Goal: Task Accomplishment & Management: Complete application form

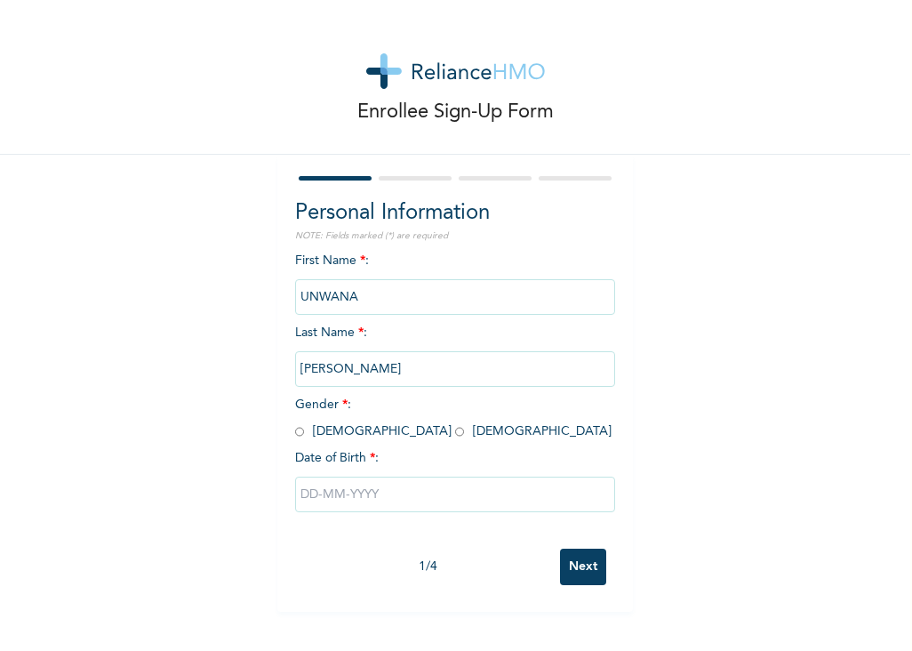
click at [323, 498] on input "text" at bounding box center [455, 494] width 320 height 36
select select "7"
click at [353, 257] on div "First Name * : UNWANA Last Name * : [PERSON_NAME] Gender * : [DEMOGRAPHIC_DATA]…" at bounding box center [455, 532] width 320 height 561
click at [455, 434] on input "radio" at bounding box center [459, 431] width 9 height 17
radio input "true"
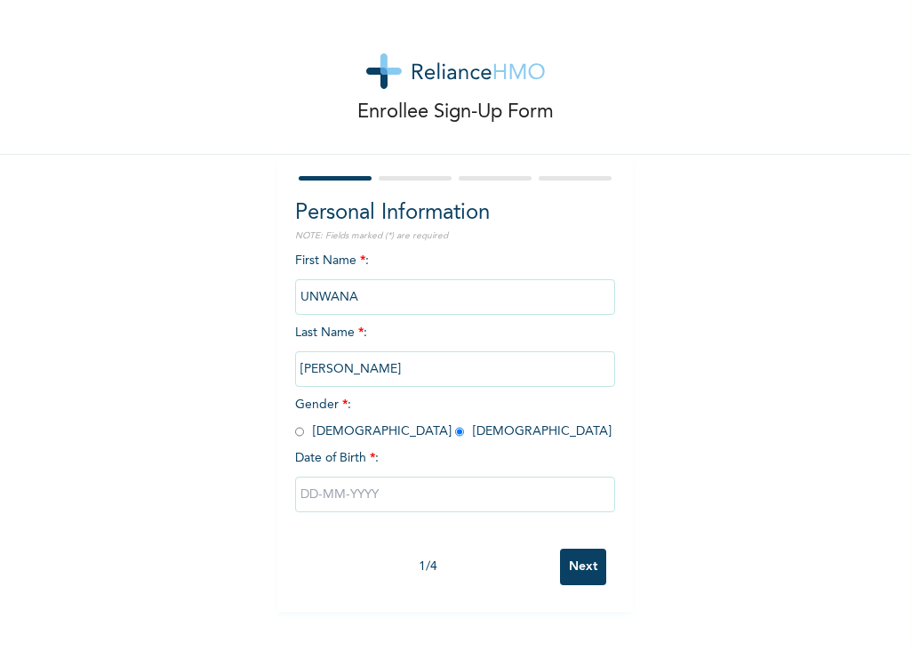
click at [387, 489] on input "text" at bounding box center [455, 494] width 320 height 36
select select "7"
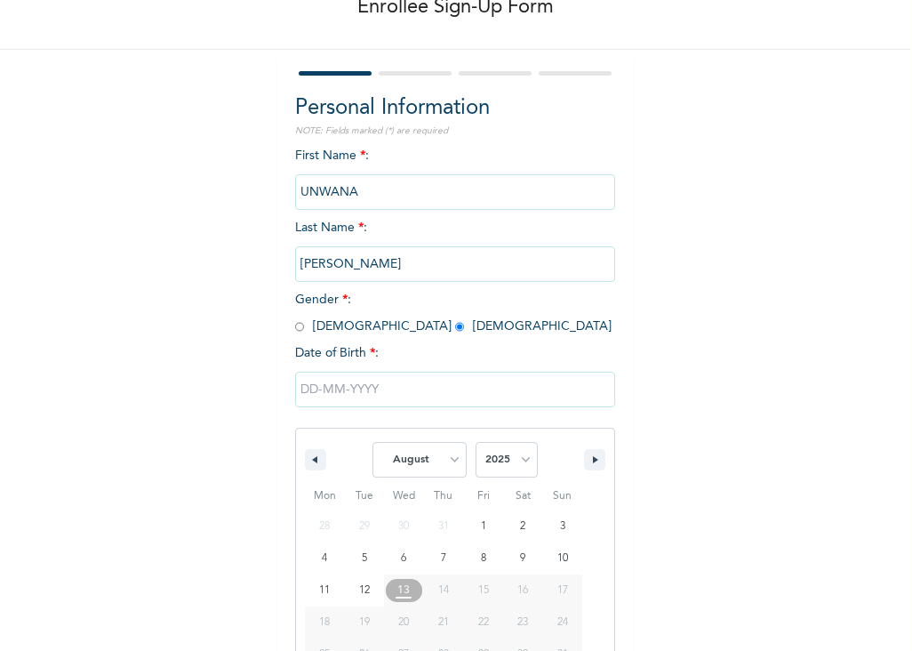
scroll to position [157, 0]
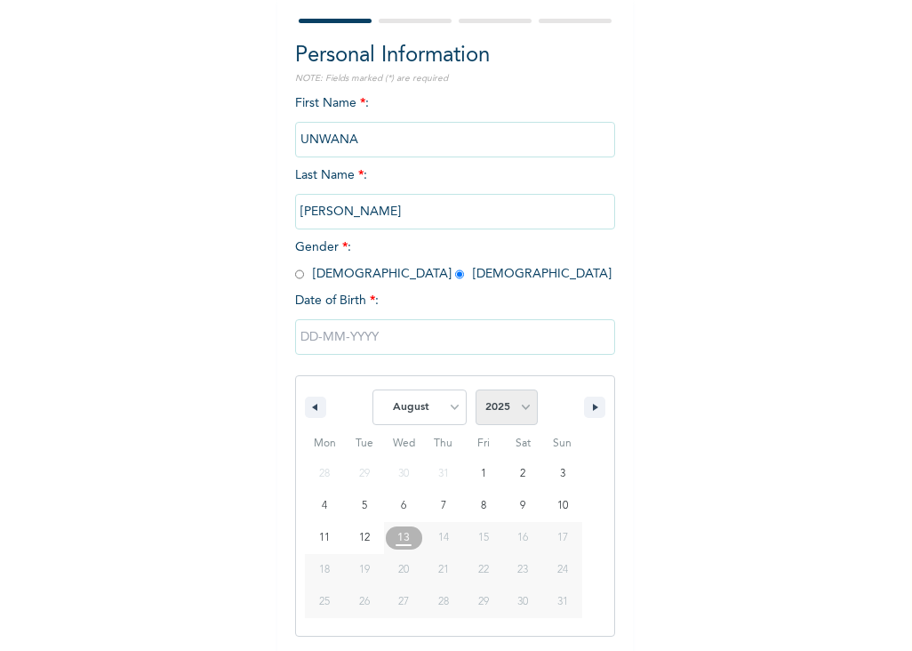
click at [523, 410] on select "2025 2024 2023 2022 2021 2020 2019 2018 2017 2016 2015 2014 2013 2012 2011 2010…" at bounding box center [506, 407] width 62 height 36
select select "1991"
click at [475, 390] on select "2025 2024 2023 2022 2021 2020 2019 2018 2017 2016 2015 2014 2013 2012 2011 2010…" at bounding box center [506, 407] width 62 height 36
click at [454, 407] on select "January February March April May June July August September October November De…" at bounding box center [419, 407] width 94 height 36
select select "0"
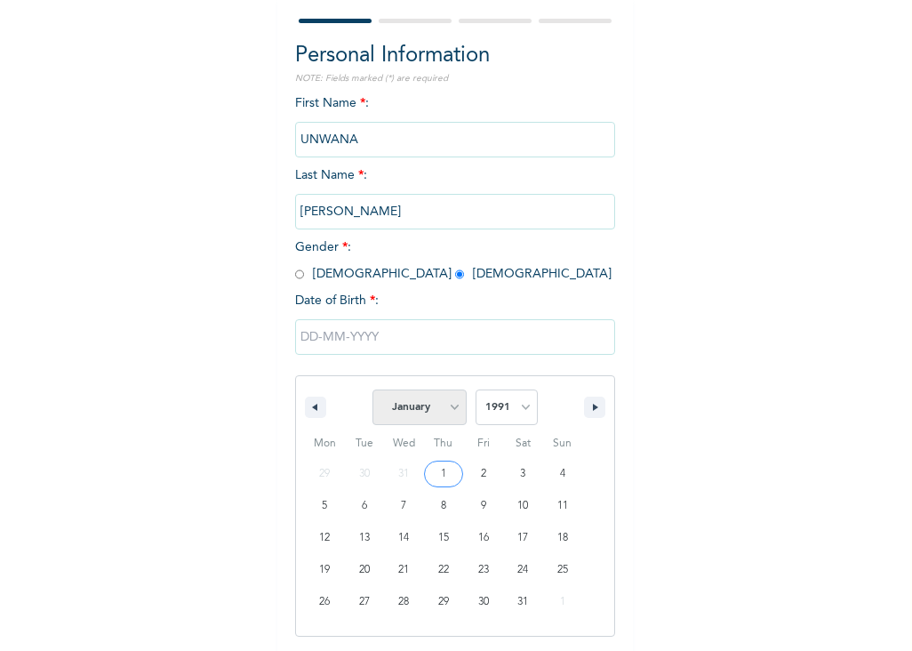
click at [372, 390] on select "January February March April May June July August September October November De…" at bounding box center [419, 407] width 94 height 36
type input "[DATE]"
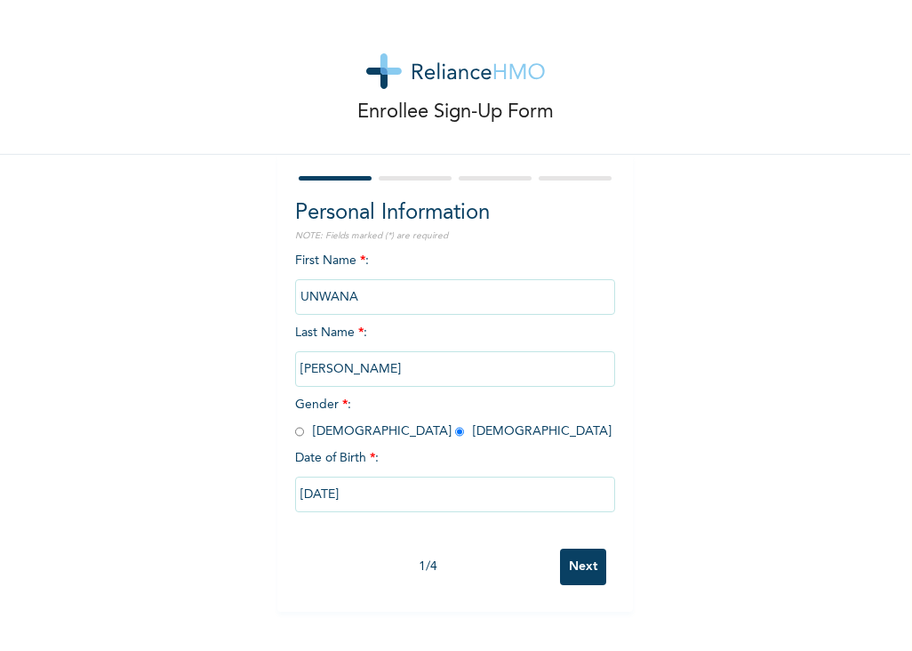
click at [377, 500] on input "[DATE]" at bounding box center [455, 494] width 320 height 36
select select "1991"
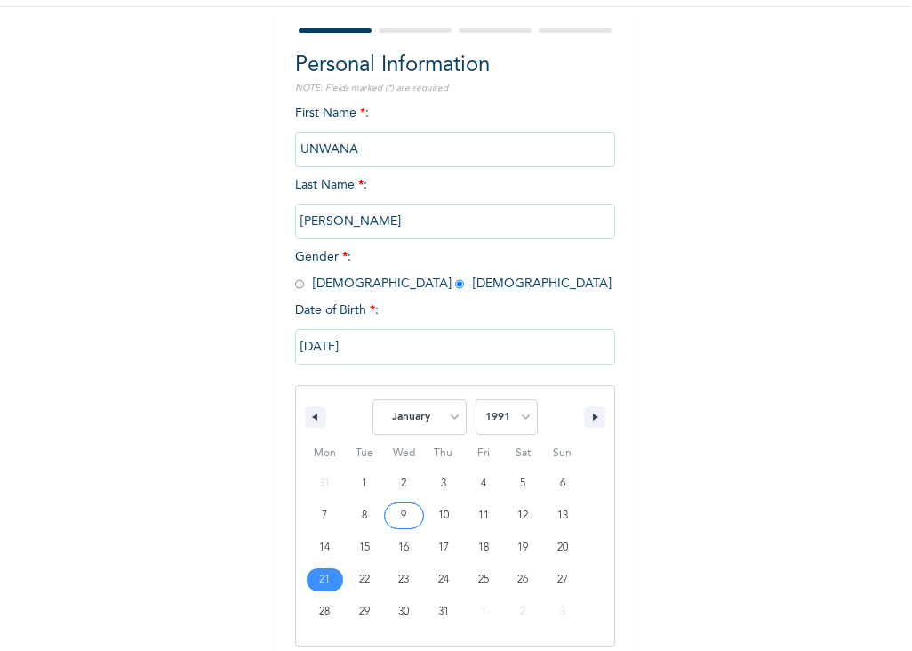
scroll to position [157, 0]
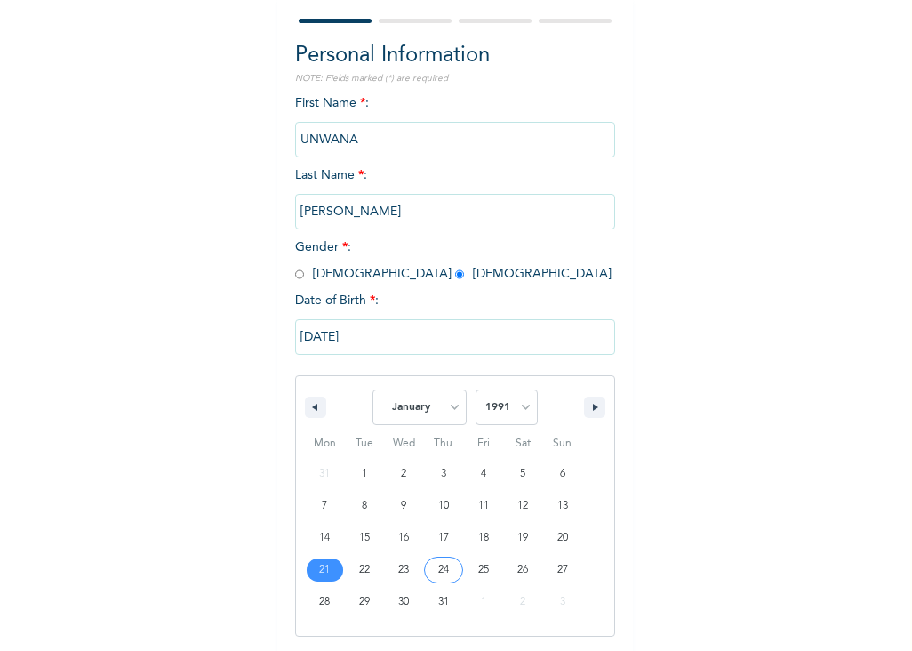
type input "[DATE]"
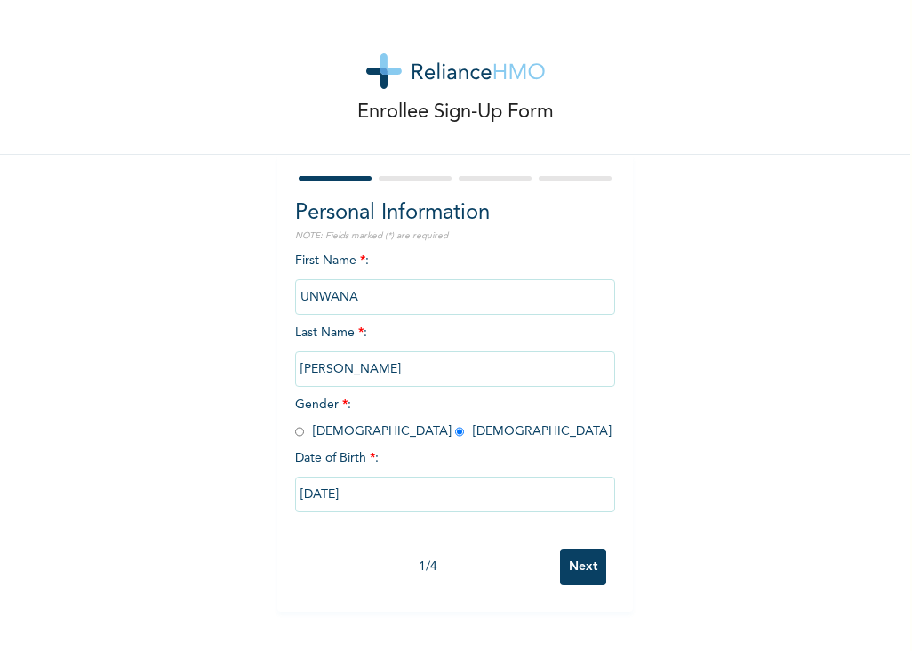
click at [583, 568] on input "Next" at bounding box center [583, 566] width 46 height 36
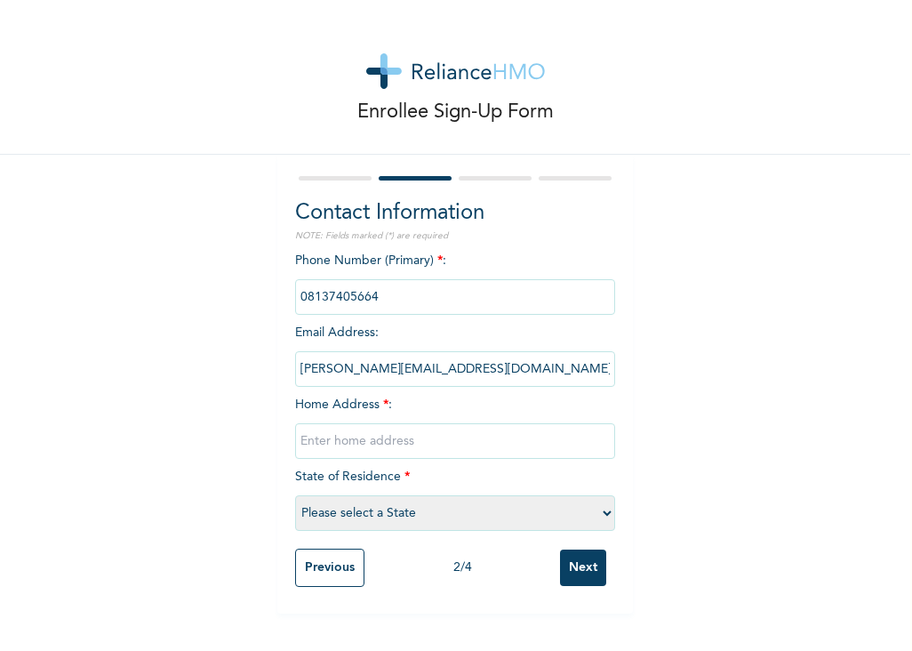
click at [409, 435] on input "text" at bounding box center [455, 441] width 320 height 36
type input "[STREET_ADDRESS]"
click at [597, 511] on select "Please select a State [PERSON_NAME] (FCT) [PERSON_NAME] Ibom [GEOGRAPHIC_DATA] …" at bounding box center [455, 513] width 320 height 36
select select "25"
click at [295, 495] on select "Please select a State [PERSON_NAME] (FCT) [PERSON_NAME] Ibom [GEOGRAPHIC_DATA] …" at bounding box center [455, 513] width 320 height 36
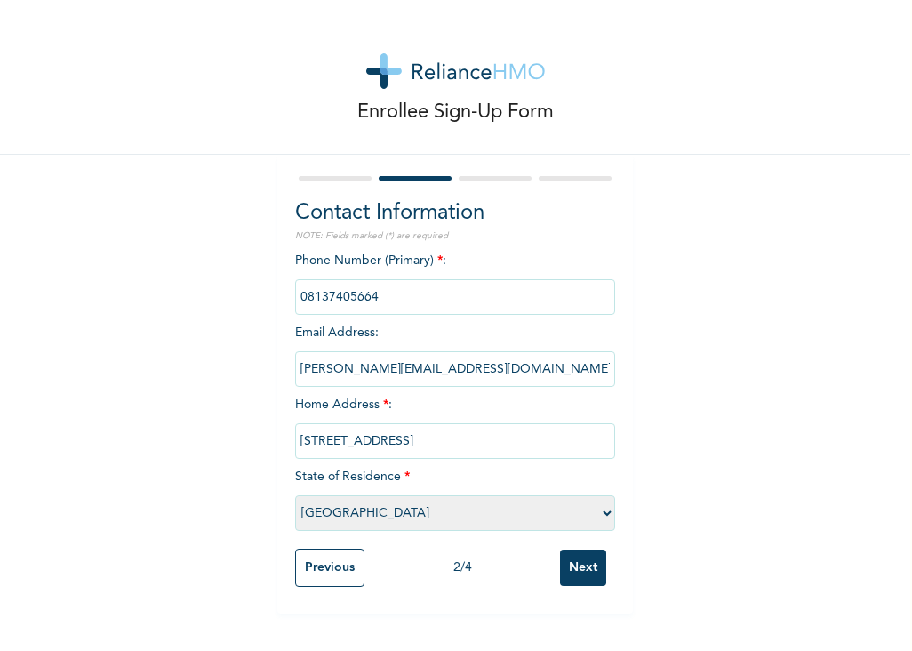
click at [700, 489] on div "Enrollee Sign-Up Form Contact Information NOTE: Fields marked (*) are required …" at bounding box center [455, 306] width 910 height 613
click at [581, 566] on input "Next" at bounding box center [583, 567] width 46 height 36
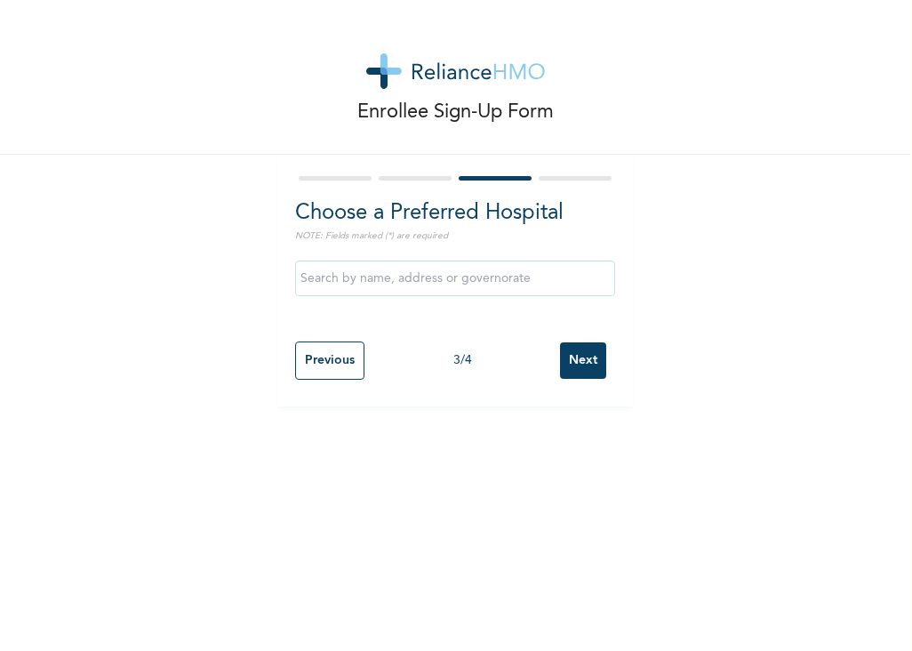
click at [469, 273] on input "text" at bounding box center [455, 278] width 320 height 36
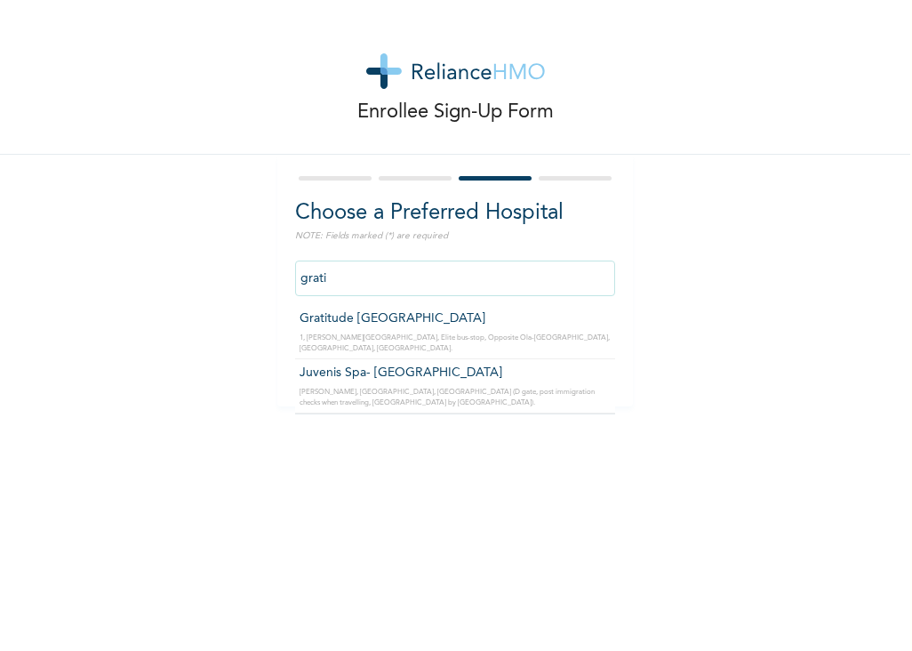
type input "Gratitude [GEOGRAPHIC_DATA]"
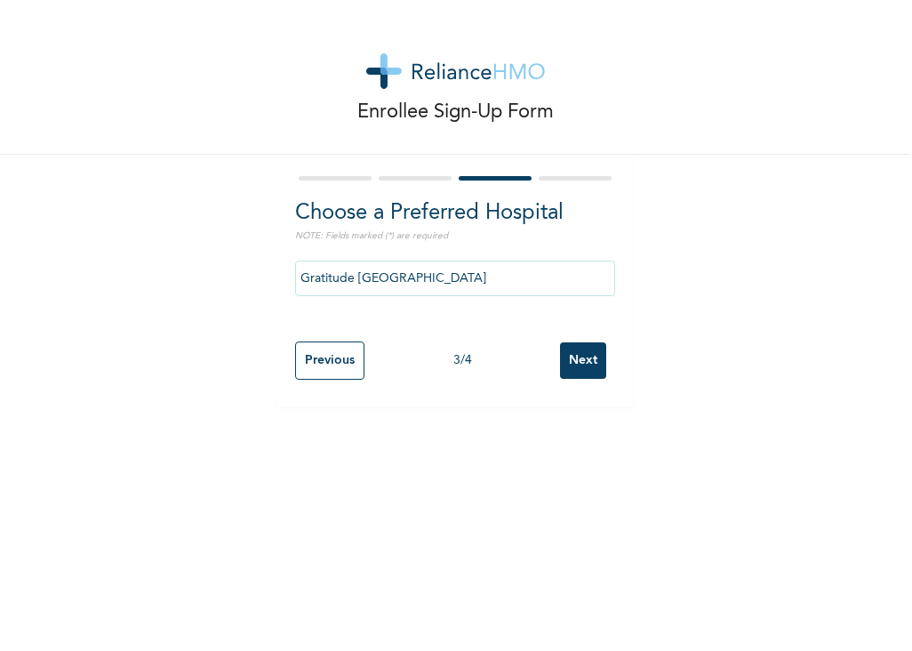
click at [579, 365] on input "Next" at bounding box center [583, 360] width 46 height 36
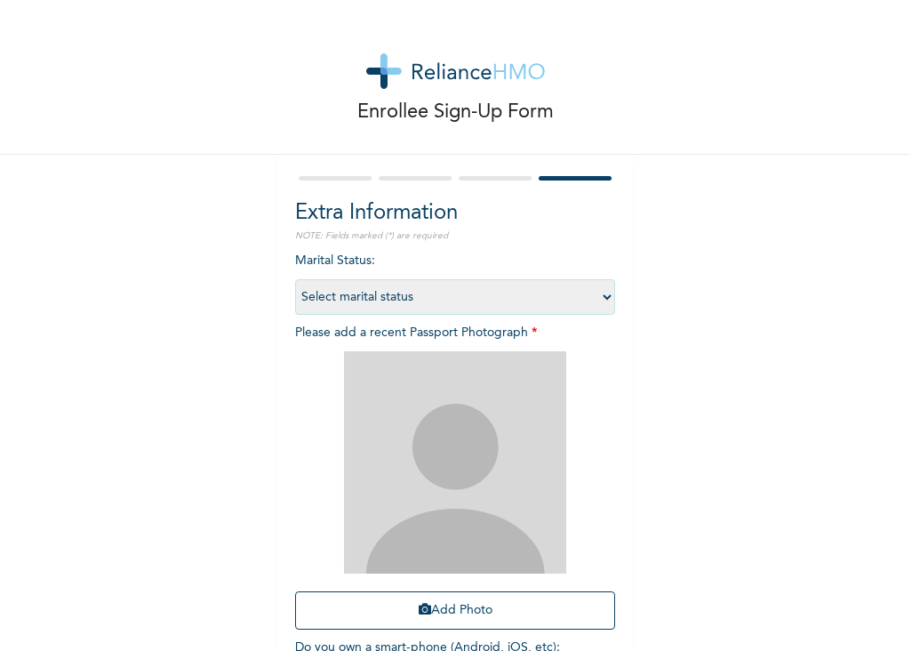
click at [602, 298] on select "Select marital status [DEMOGRAPHIC_DATA] Married [DEMOGRAPHIC_DATA] Widow/[DEMO…" at bounding box center [455, 297] width 320 height 36
select select "1"
click at [295, 279] on select "Select marital status [DEMOGRAPHIC_DATA] Married [DEMOGRAPHIC_DATA] Widow/[DEMO…" at bounding box center [455, 297] width 320 height 36
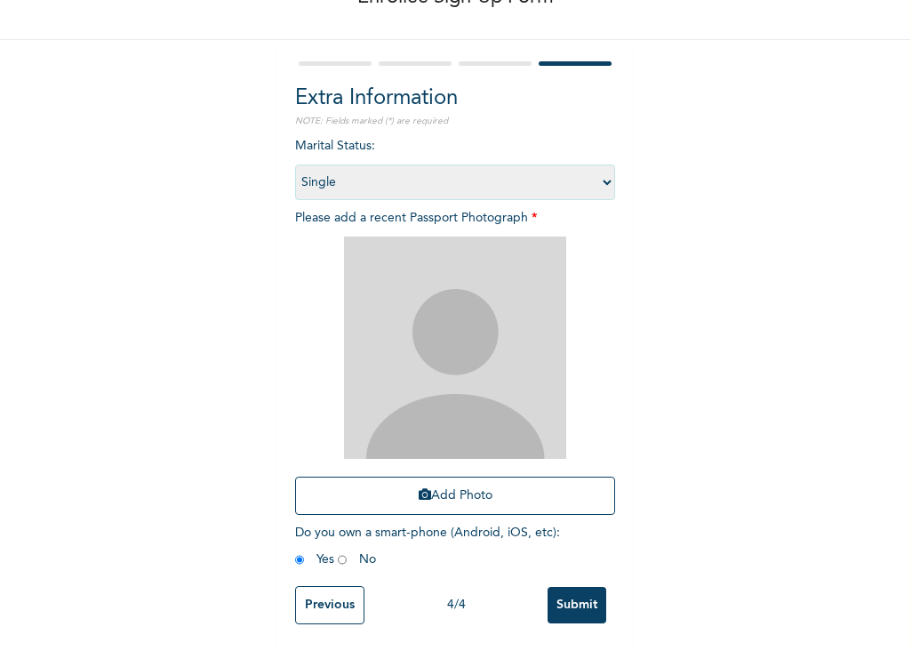
scroll to position [128, 0]
click at [338, 551] on input "radio" at bounding box center [342, 559] width 9 height 17
radio input "true"
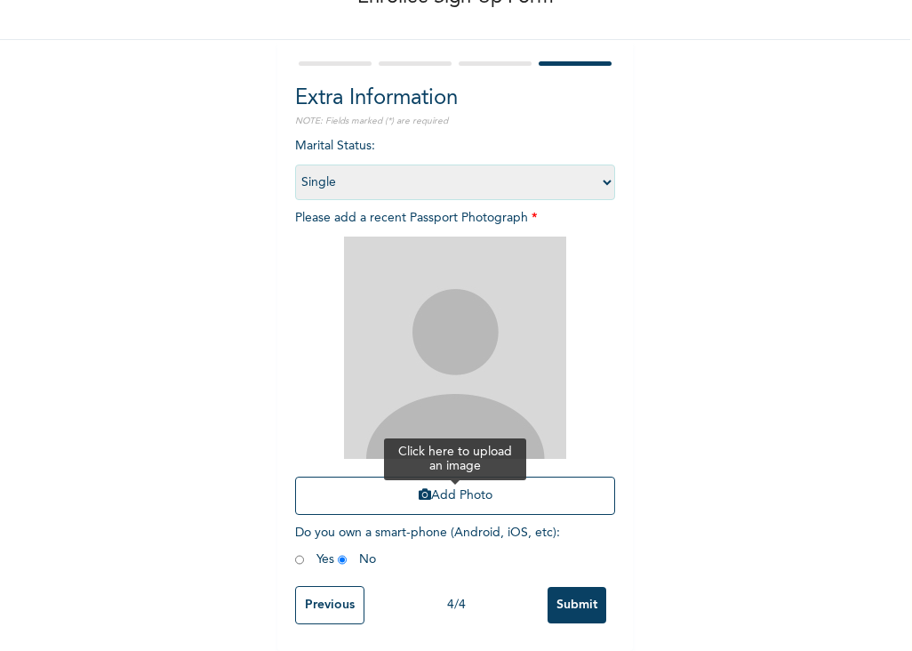
click at [423, 486] on button "Add Photo" at bounding box center [455, 495] width 320 height 38
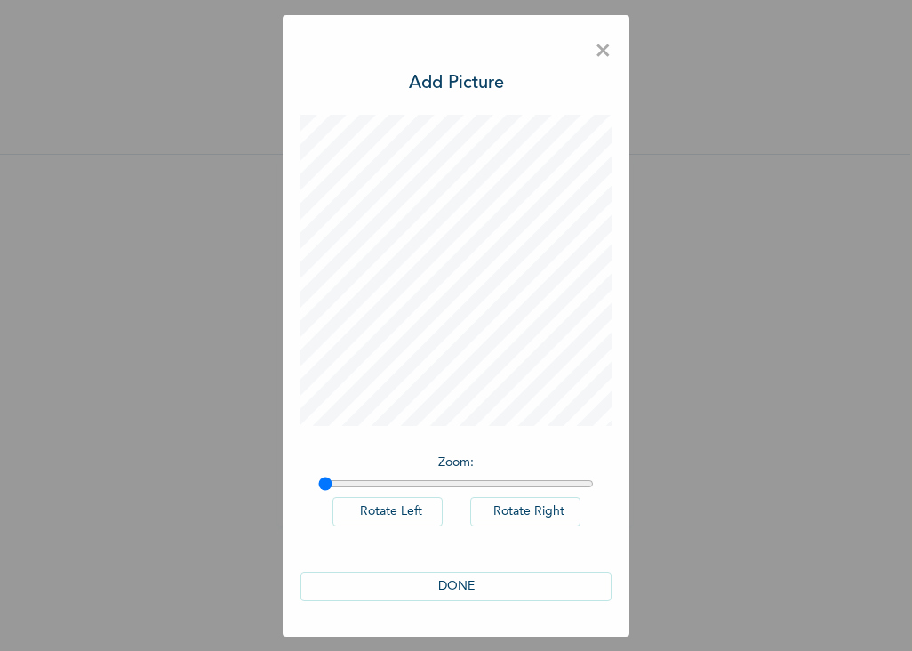
scroll to position [0, 0]
click at [452, 587] on button "DONE" at bounding box center [455, 585] width 311 height 29
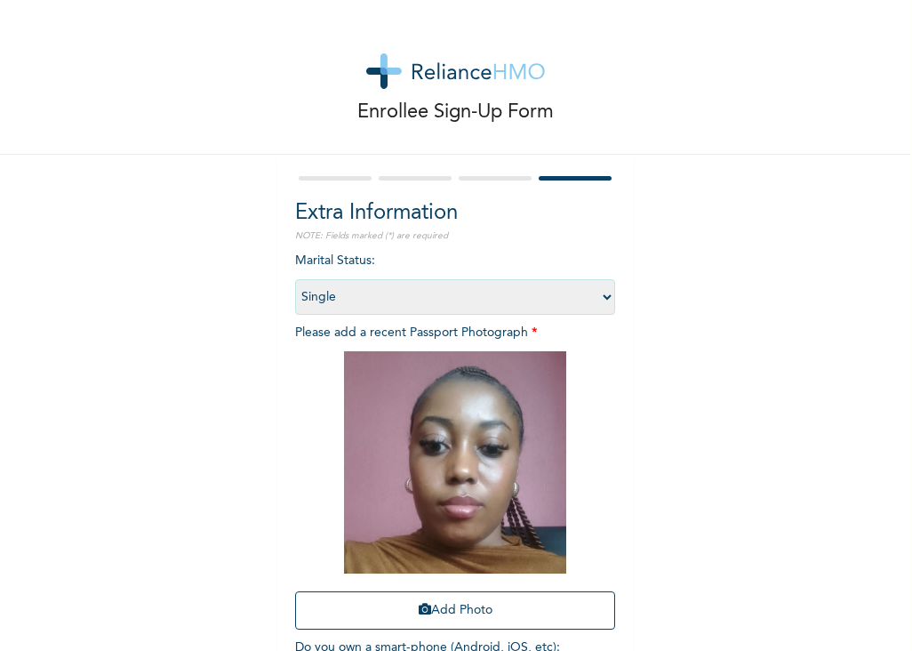
scroll to position [128, 0]
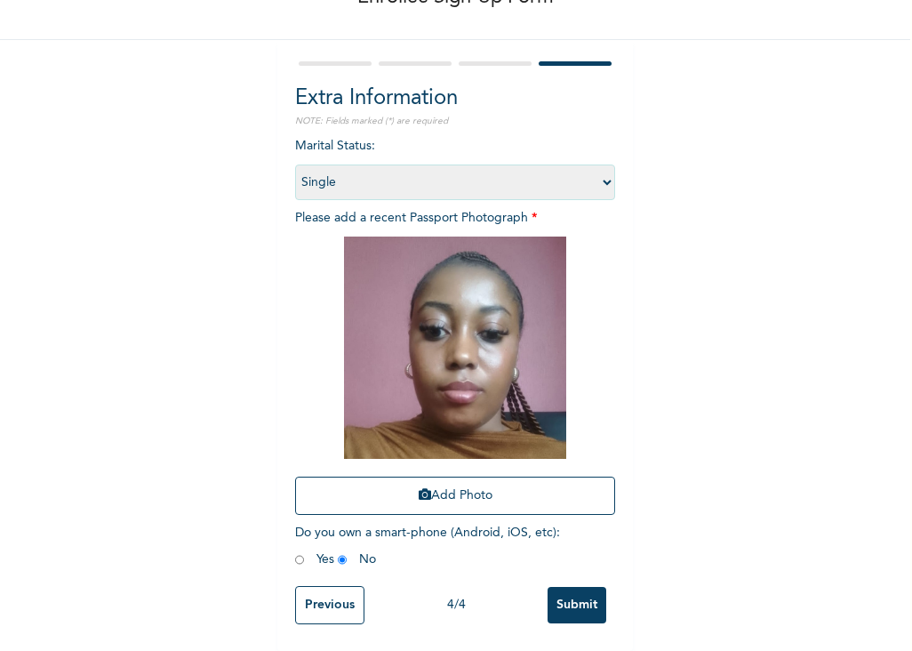
click at [579, 595] on input "Submit" at bounding box center [576, 605] width 59 height 36
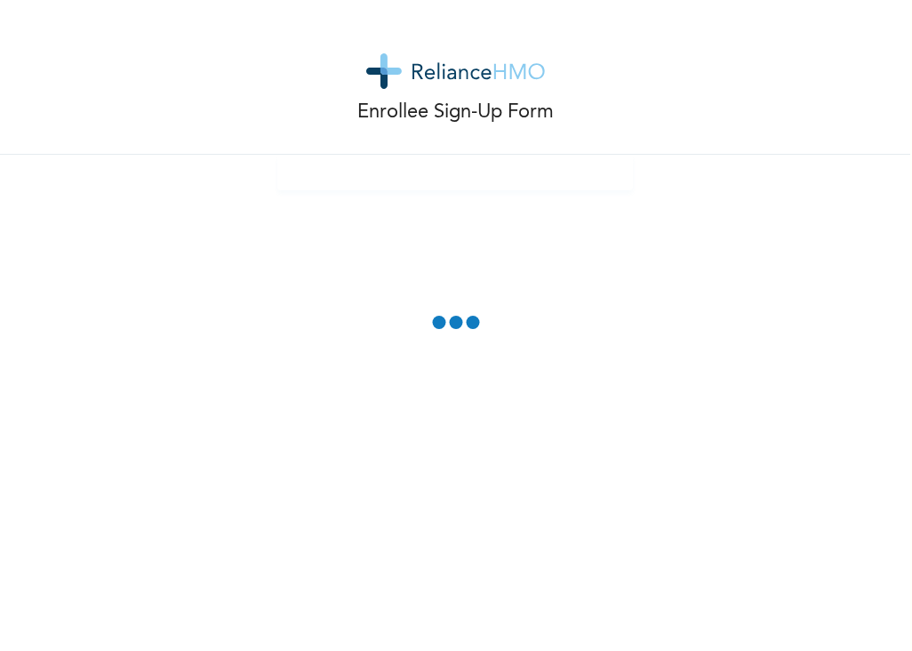
scroll to position [0, 0]
